Goal: Task Accomplishment & Management: Use online tool/utility

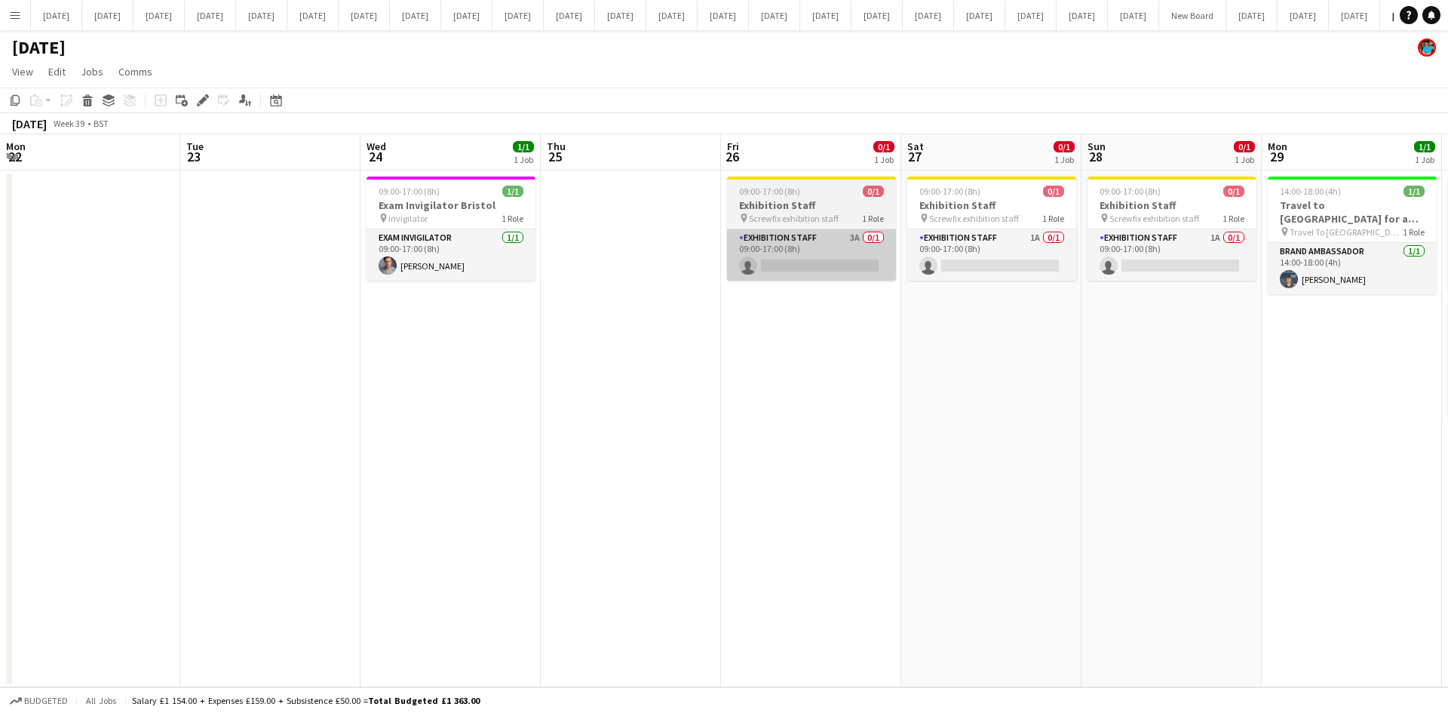
scroll to position [0, 435]
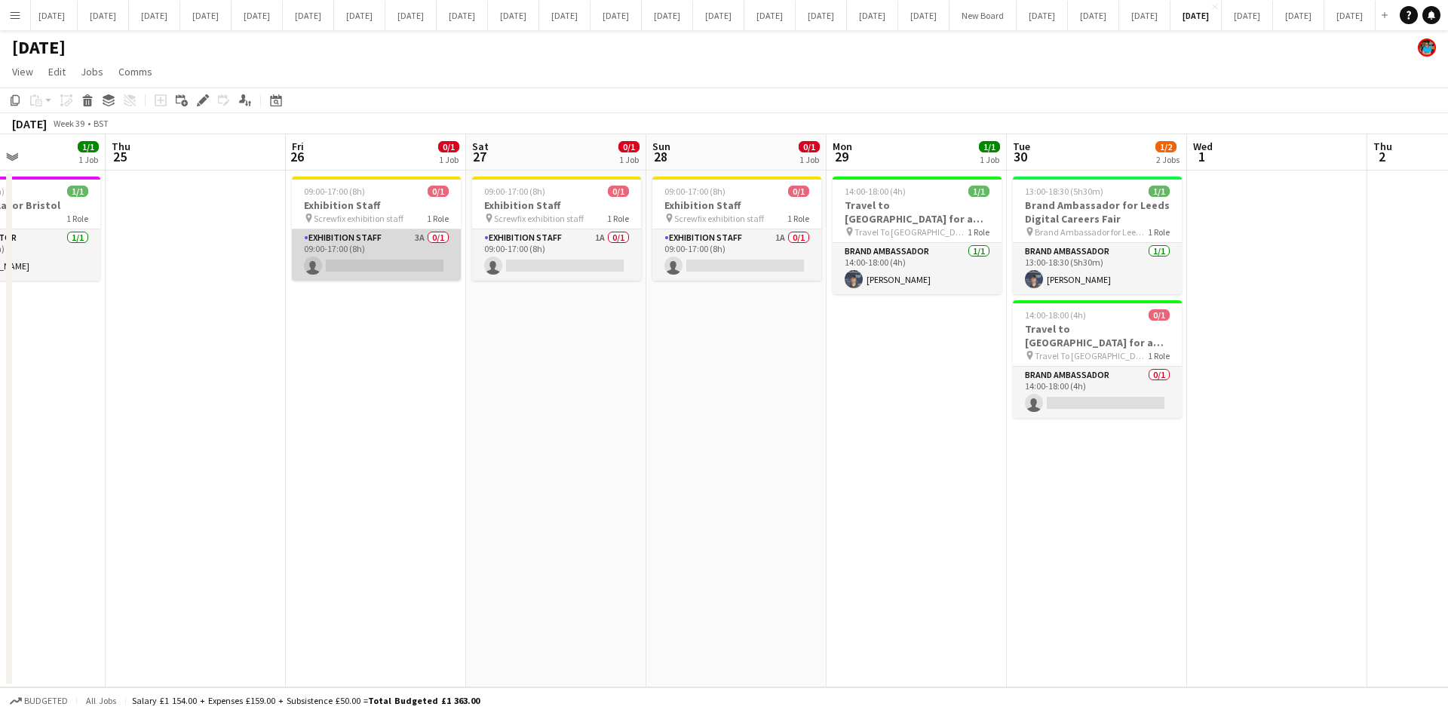
click at [330, 260] on app-card-role "Exhibition Staff 3A 0/1 09:00-17:00 (8h) single-neutral-actions" at bounding box center [376, 254] width 169 height 51
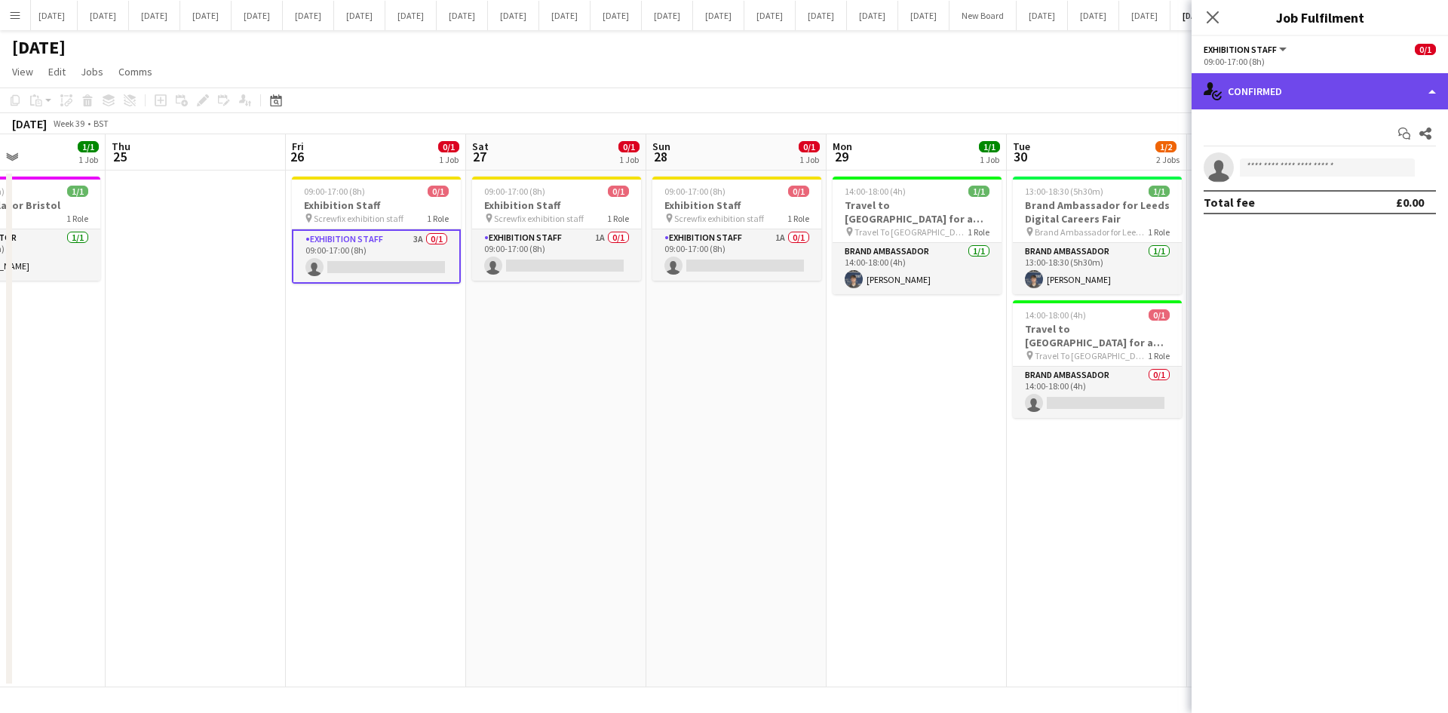
click at [1427, 100] on div "single-neutral-actions-check-2 Confirmed" at bounding box center [1319, 91] width 256 height 36
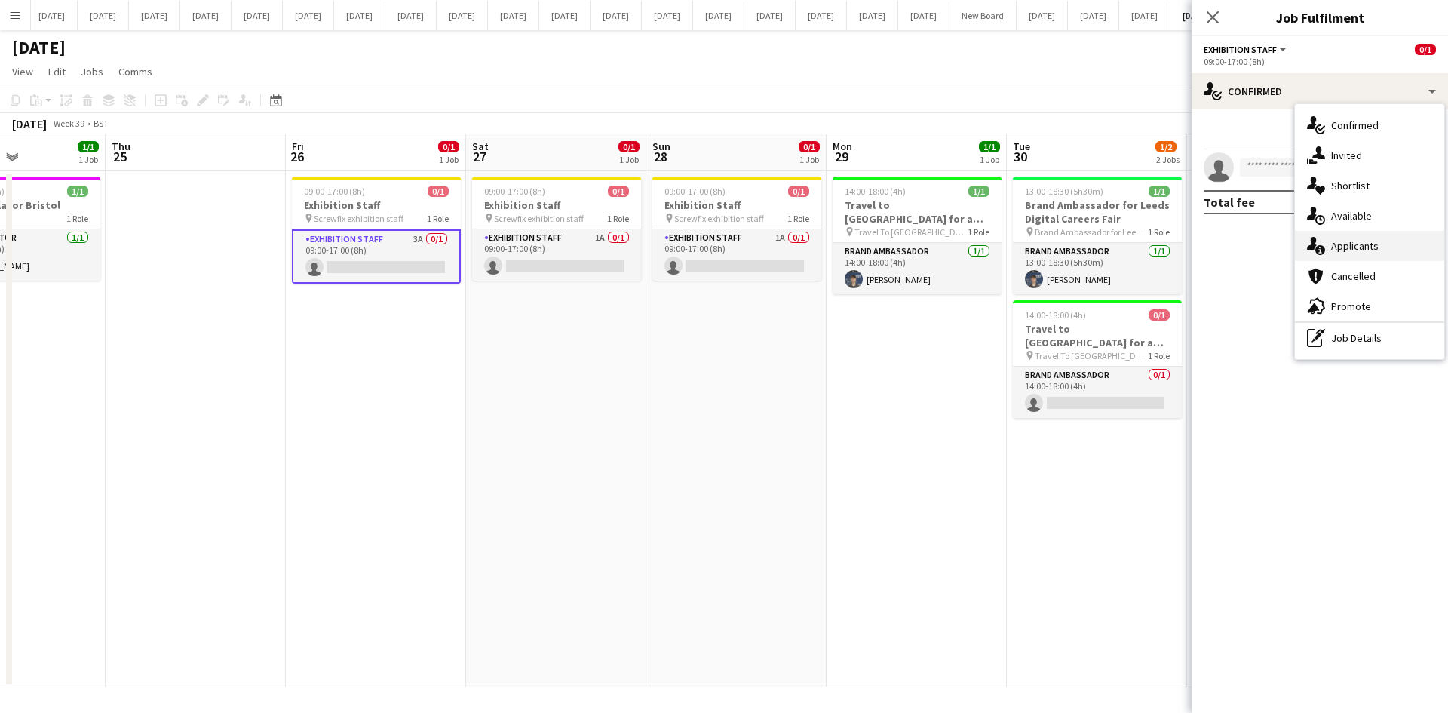
click at [1369, 240] on span "Applicants" at bounding box center [1355, 246] width 48 height 14
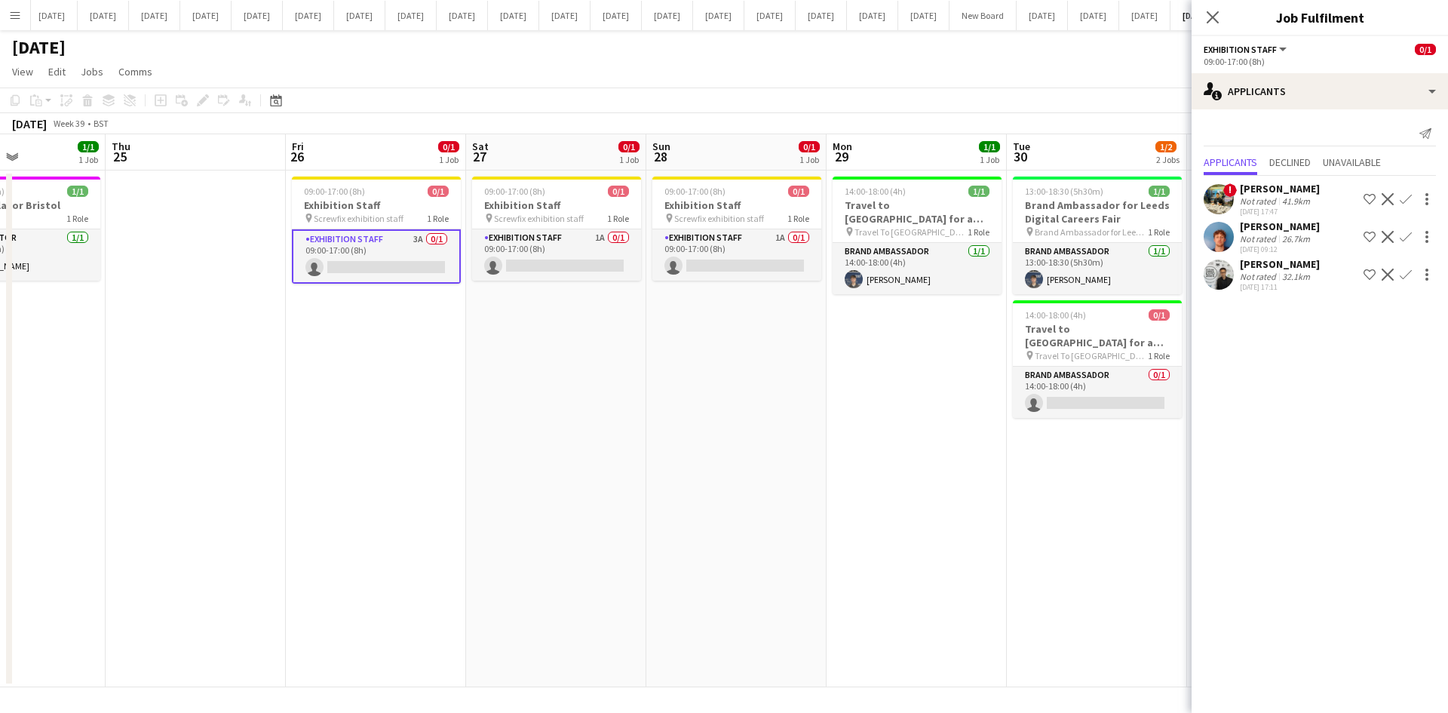
click at [1271, 225] on div "[PERSON_NAME]" at bounding box center [1280, 226] width 80 height 14
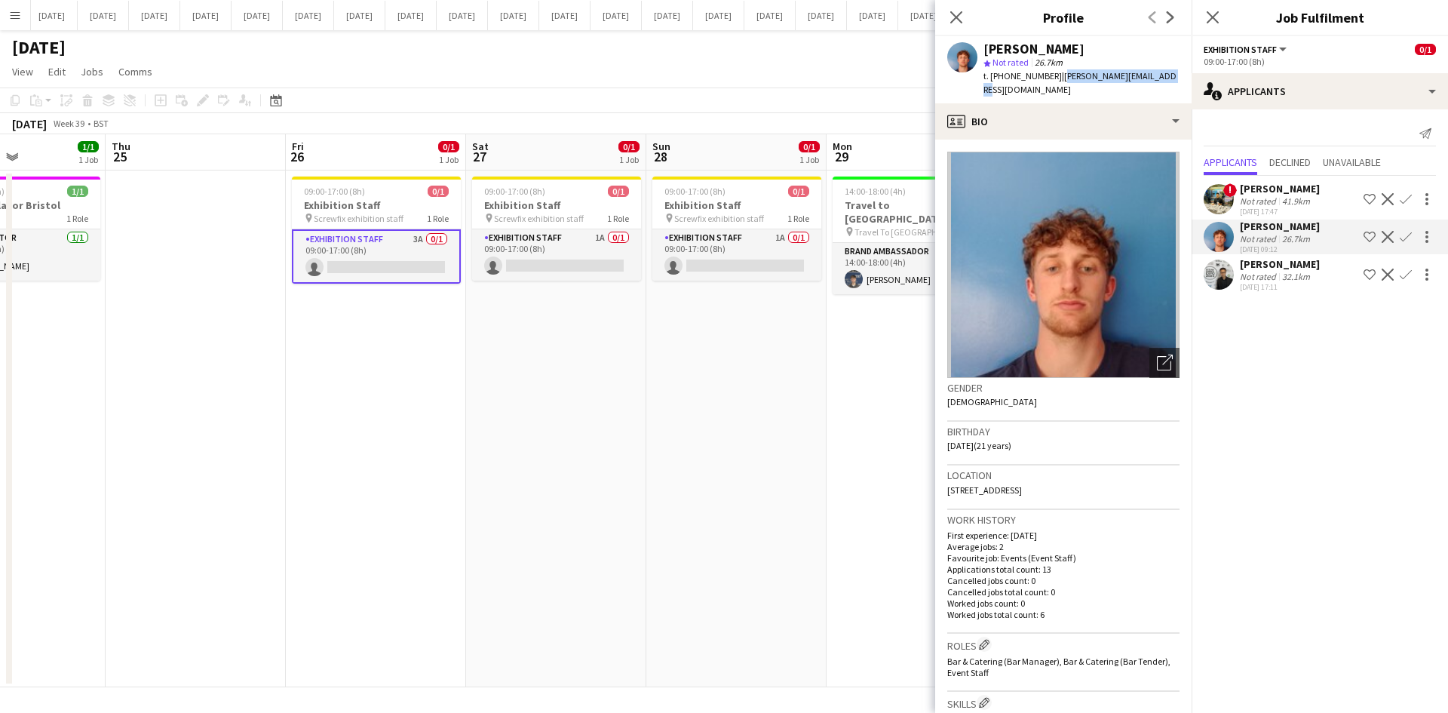
drag, startPoint x: 1172, startPoint y: 75, endPoint x: 1059, endPoint y: 75, distance: 112.4
click at [1059, 75] on div "[PERSON_NAME] star Not rated 26.7km t. [PHONE_NUMBER] | [PERSON_NAME][EMAIL_ADD…" at bounding box center [1063, 69] width 256 height 67
copy span "[PERSON_NAME][EMAIL_ADDRESS][DOMAIN_NAME]"
click at [956, 19] on icon "Close pop-in" at bounding box center [956, 17] width 14 height 14
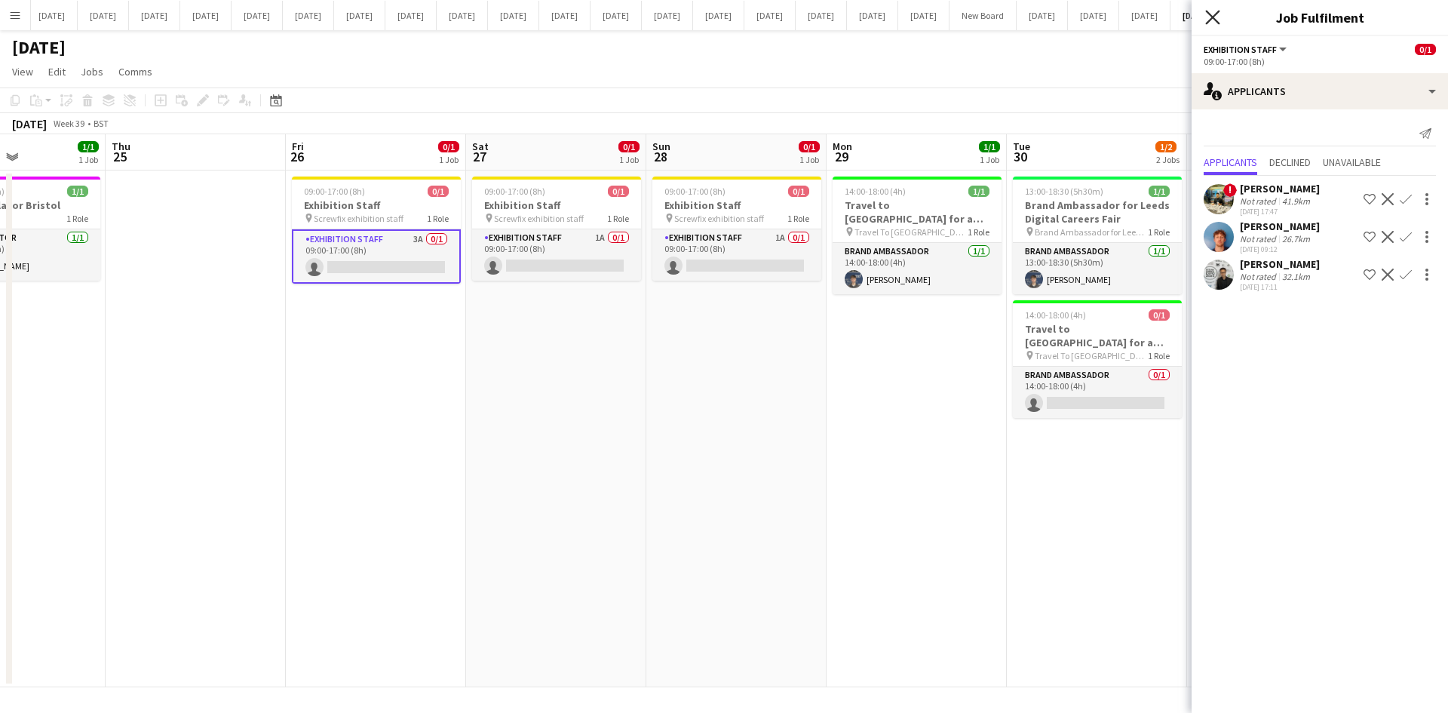
click at [1216, 14] on icon at bounding box center [1212, 17] width 14 height 14
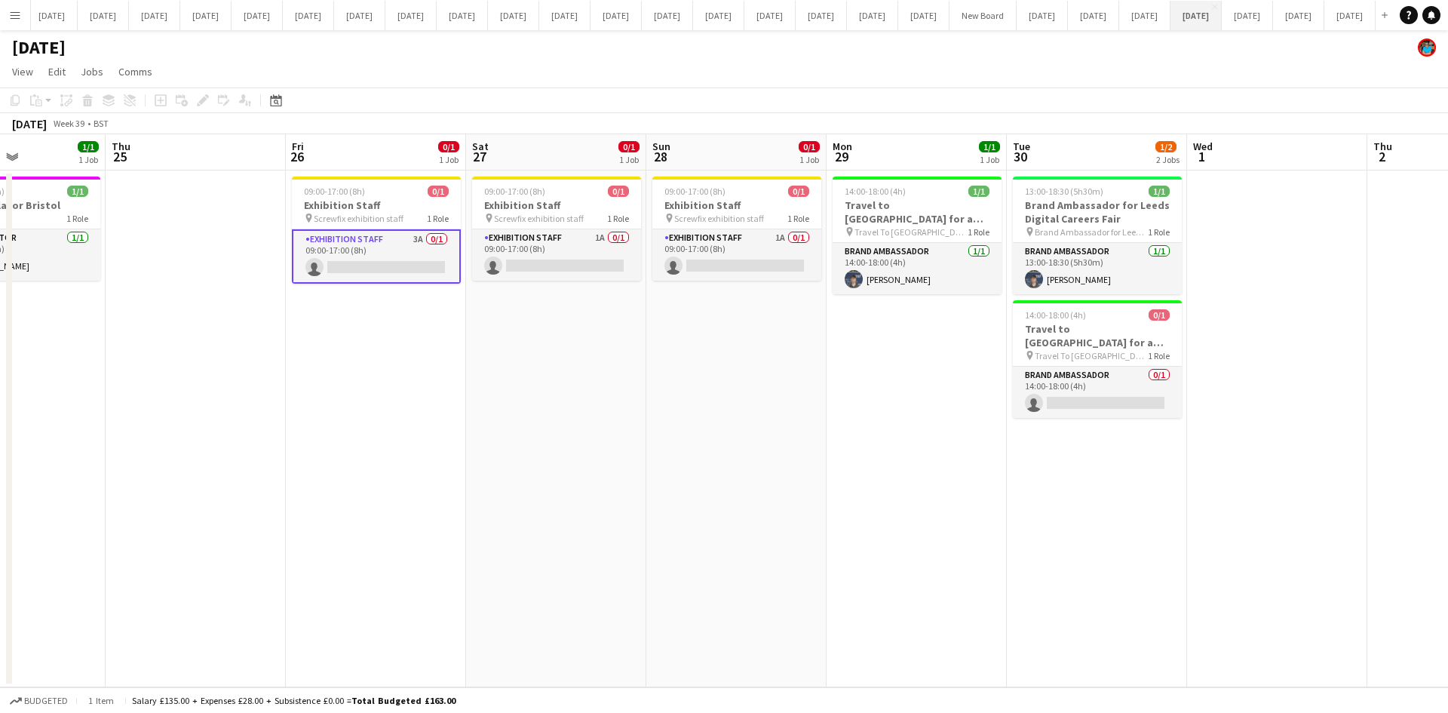
click at [1170, 20] on button "[DATE] Close" at bounding box center [1195, 15] width 51 height 29
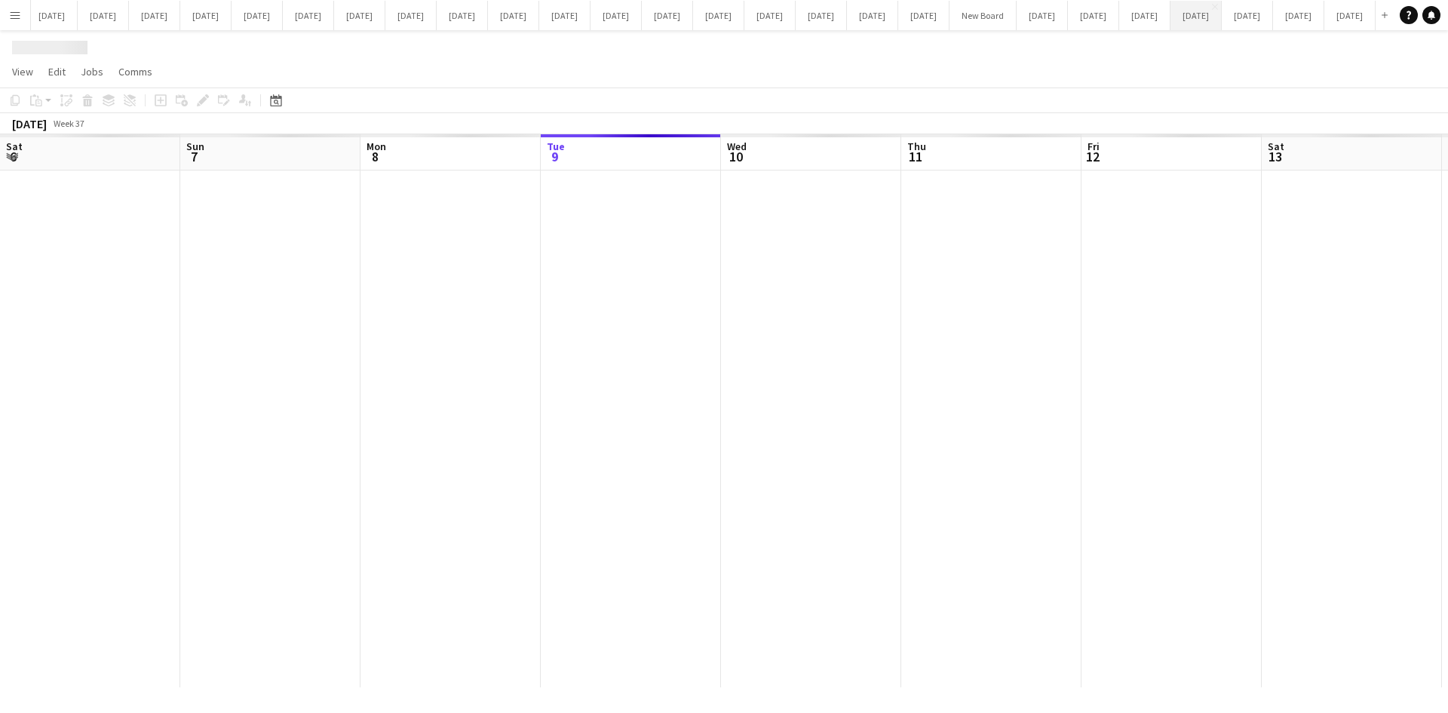
scroll to position [0, 360]
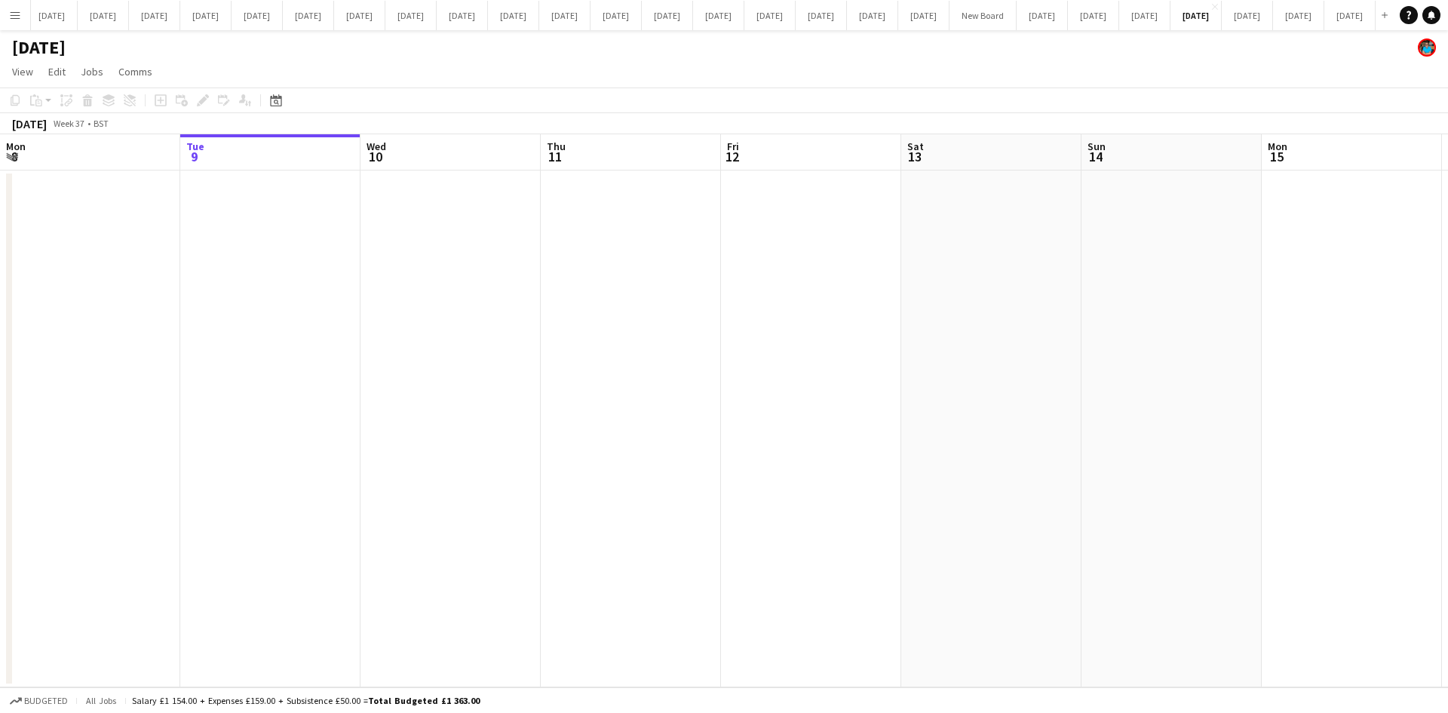
click at [575, 312] on app-date-cell at bounding box center [631, 428] width 180 height 517
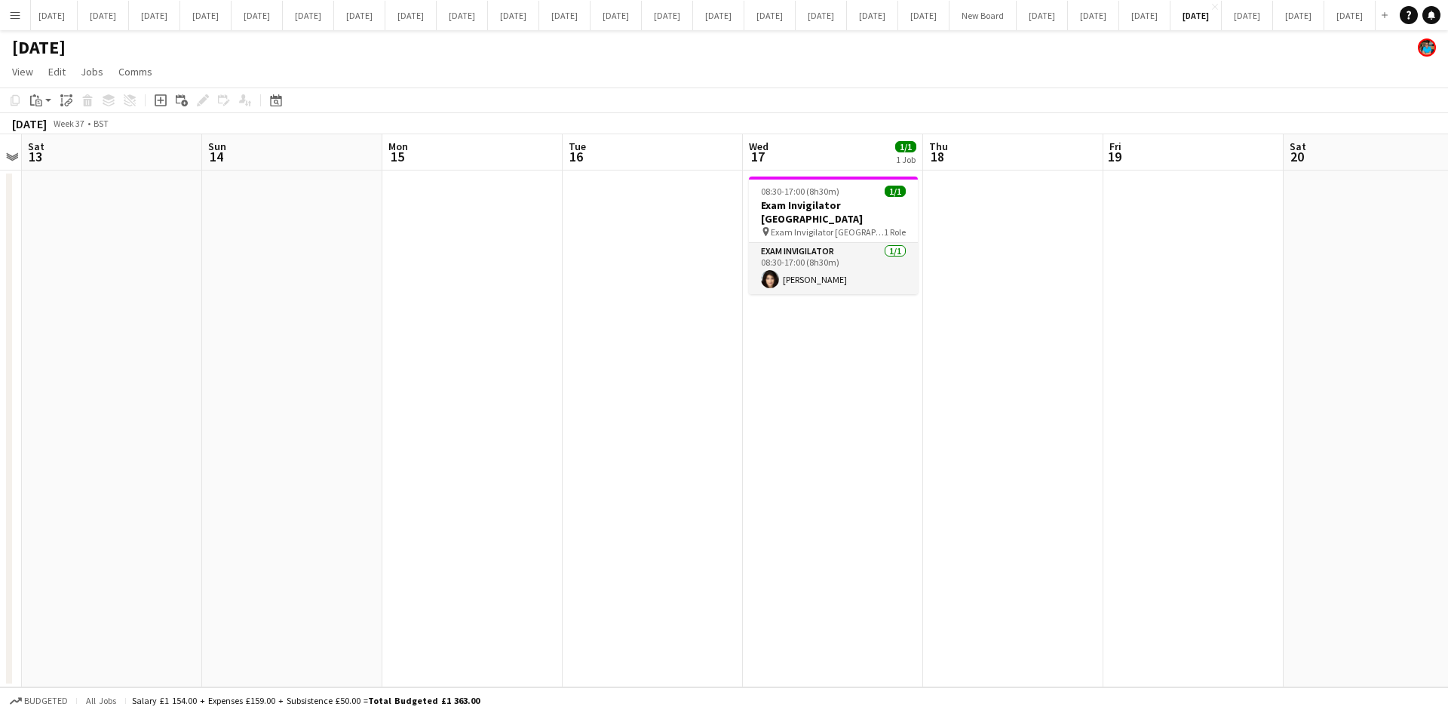
scroll to position [0, 455]
